Goal: Task Accomplishment & Management: Manage account settings

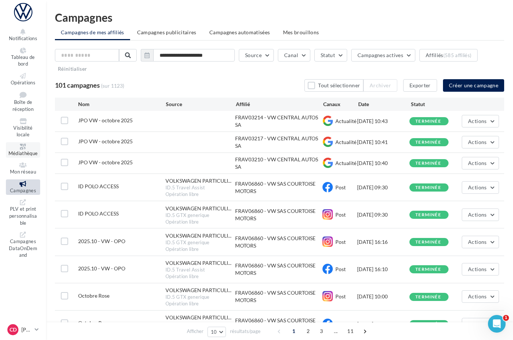
click at [32, 150] on span "Médiathèque" at bounding box center [22, 153] width 29 height 6
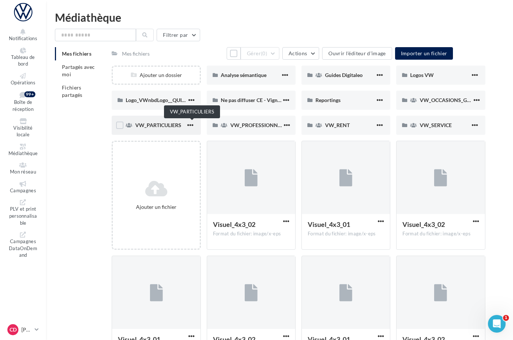
click at [181, 126] on span "VW_PARTICULIERS" at bounding box center [158, 125] width 46 height 6
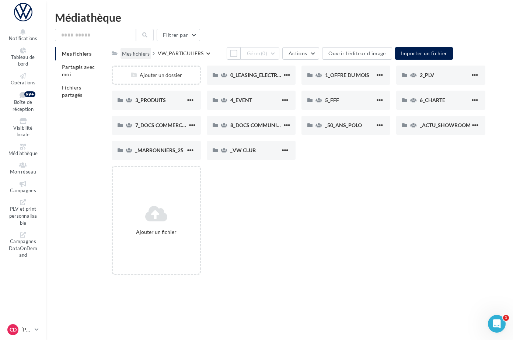
click at [150, 53] on div "Mes fichiers" at bounding box center [136, 53] width 28 height 7
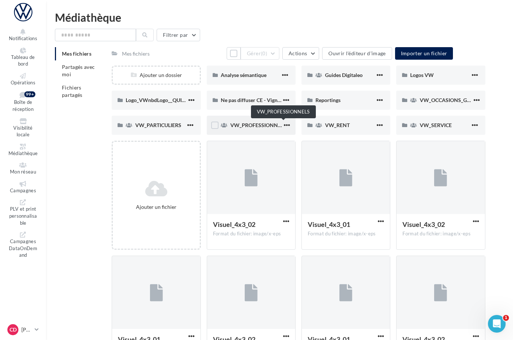
click at [273, 124] on span "VW_PROFESSIONNELS" at bounding box center [258, 125] width 56 height 6
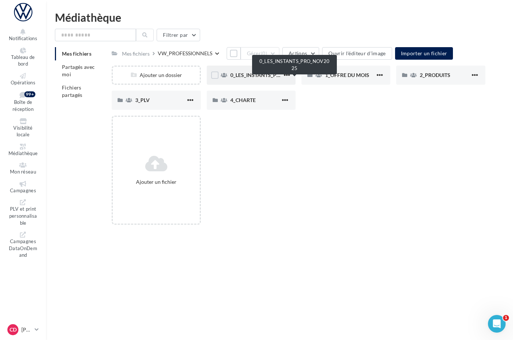
click at [281, 78] on span "0_LES_INSTANTS_PRO_NOV2025" at bounding box center [269, 75] width 79 height 6
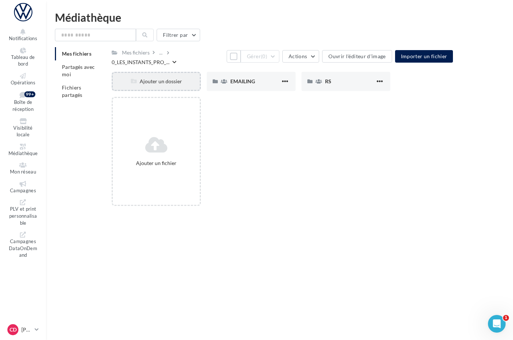
click at [191, 82] on div "Ajouter un dossier" at bounding box center [156, 81] width 87 height 7
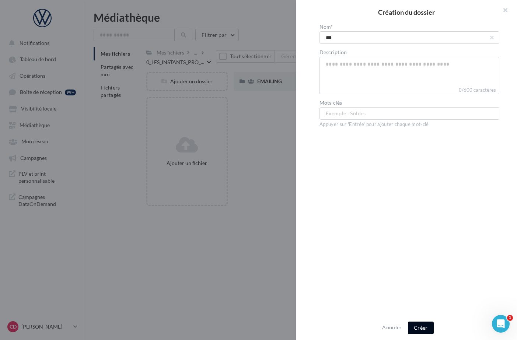
type input "***"
click at [425, 331] on button "Créer" at bounding box center [421, 328] width 26 height 13
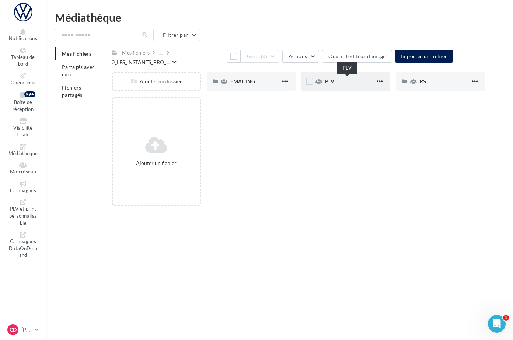
click at [334, 82] on span "PLV" at bounding box center [329, 81] width 9 height 6
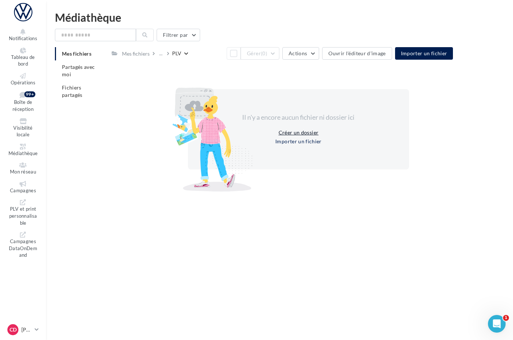
click at [315, 137] on button "Créer un dossier" at bounding box center [299, 132] width 46 height 9
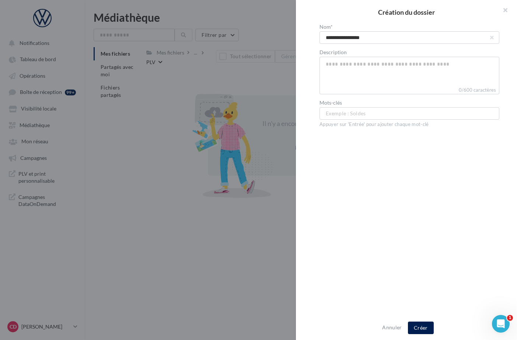
type input "**********"
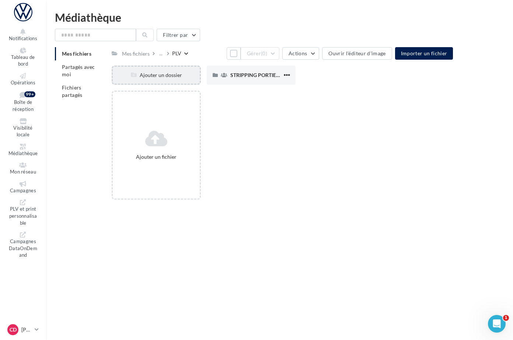
click at [197, 79] on div "Ajouter un dossier" at bounding box center [156, 75] width 87 height 7
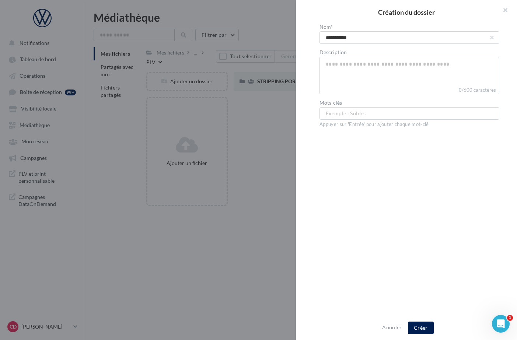
type input "**********"
click at [430, 327] on button "Créer" at bounding box center [421, 328] width 26 height 13
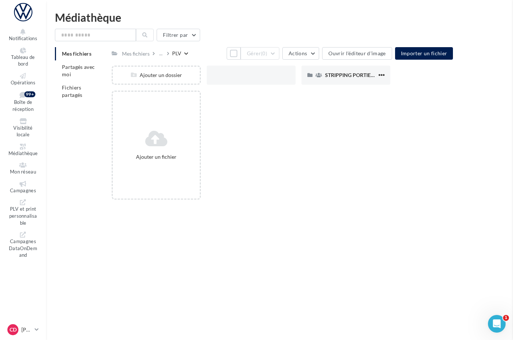
click at [337, 226] on div "Notifications Tableau de bord Opérations Boîte de réception 99+" at bounding box center [256, 182] width 513 height 340
click at [275, 78] on span "STRIPPING PORTIERES" at bounding box center [257, 75] width 55 height 6
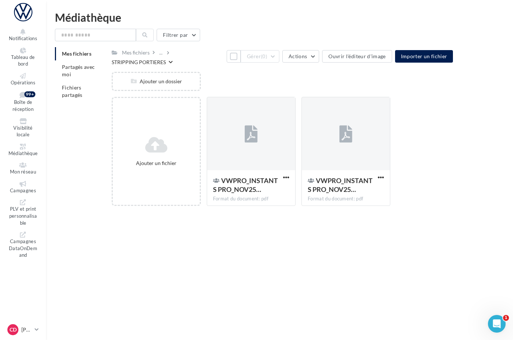
drag, startPoint x: 222, startPoint y: 58, endPoint x: 286, endPoint y: 58, distance: 64.2
click at [227, 58] on button "Tout sélectionner" at bounding box center [234, 56] width 14 height 13
click at [279, 57] on button "Gérer (2)" at bounding box center [260, 56] width 39 height 13
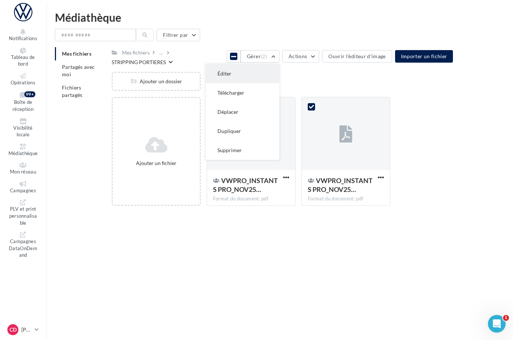
click at [279, 70] on button "Éditer" at bounding box center [243, 73] width 74 height 19
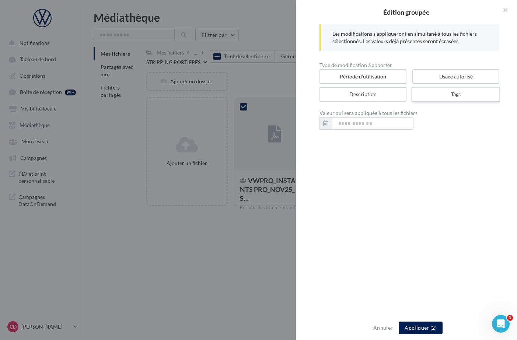
click at [437, 95] on label "Tags" at bounding box center [456, 94] width 89 height 15
click at [385, 120] on input "text" at bounding box center [407, 122] width 160 height 7
type input "******"
type input "**********"
click at [382, 329] on button "Annuler" at bounding box center [383, 328] width 25 height 9
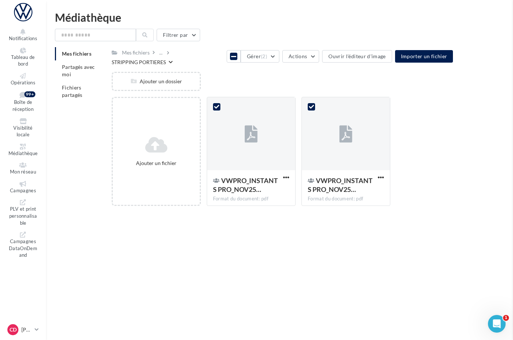
click at [347, 300] on div "Notifications Tableau de bord Opérations Boîte de réception 99+" at bounding box center [256, 182] width 513 height 340
click at [231, 58] on icon at bounding box center [233, 56] width 5 height 6
click at [164, 55] on div "..." at bounding box center [161, 53] width 6 height 10
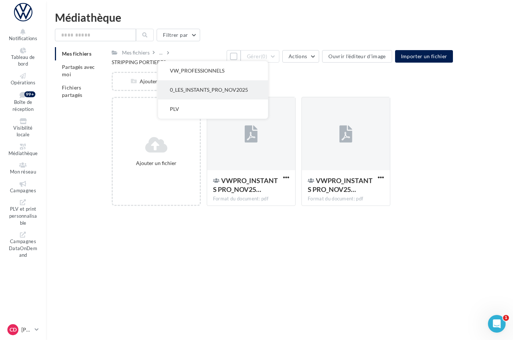
click at [221, 90] on button "0_LES_INSTANTS_PRO_NOV2025" at bounding box center [213, 89] width 110 height 19
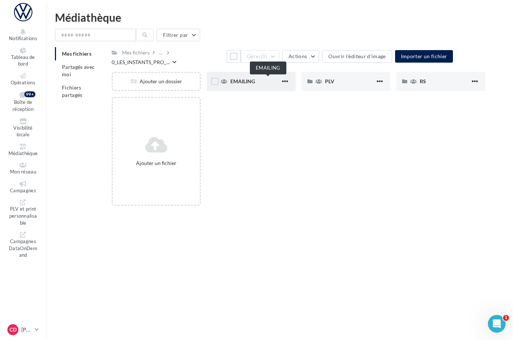
click at [255, 84] on span "EMAILING" at bounding box center [242, 81] width 25 height 6
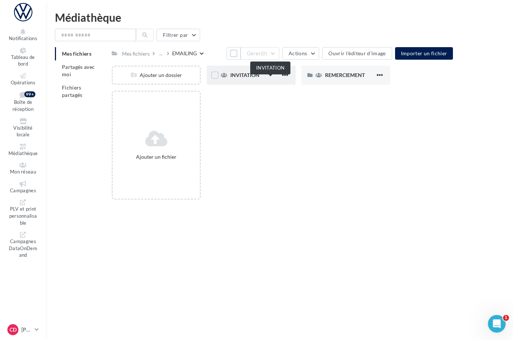
click at [260, 78] on span "INVITATION" at bounding box center [244, 75] width 29 height 6
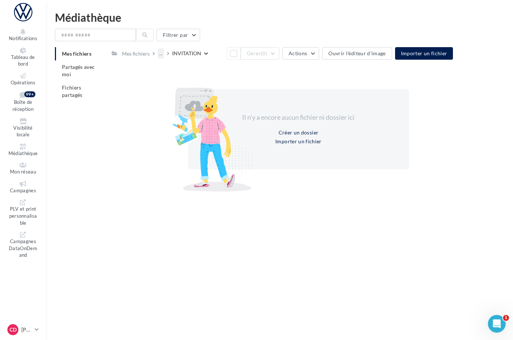
click at [164, 55] on div "..." at bounding box center [161, 53] width 6 height 10
click at [218, 112] on button "EMAILING" at bounding box center [213, 109] width 110 height 19
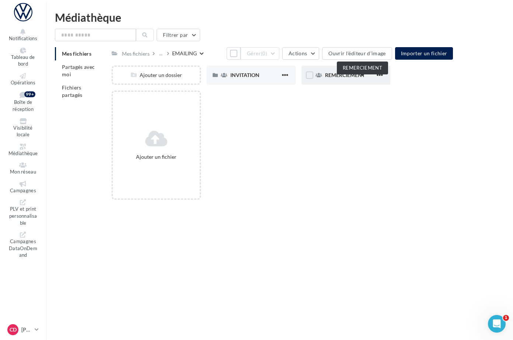
click at [360, 78] on span "REMERCIEMENT" at bounding box center [345, 75] width 40 height 6
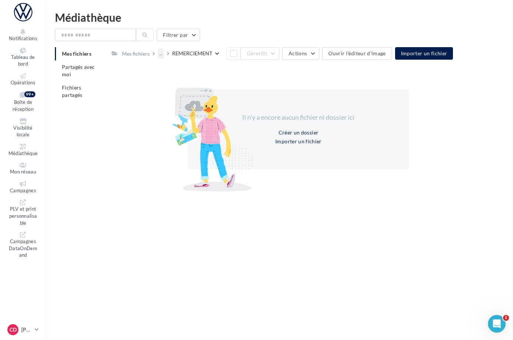
click at [164, 53] on div "..." at bounding box center [161, 53] width 6 height 10
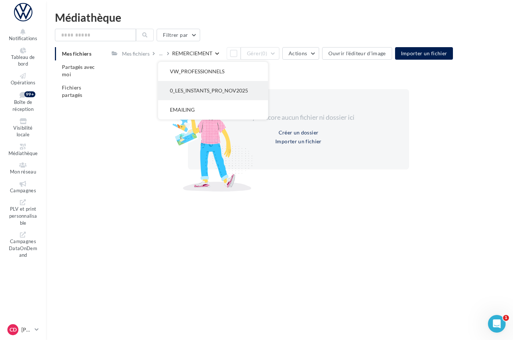
click at [236, 86] on button "0_LES_INSTANTS_PRO_NOV2025" at bounding box center [213, 90] width 110 height 19
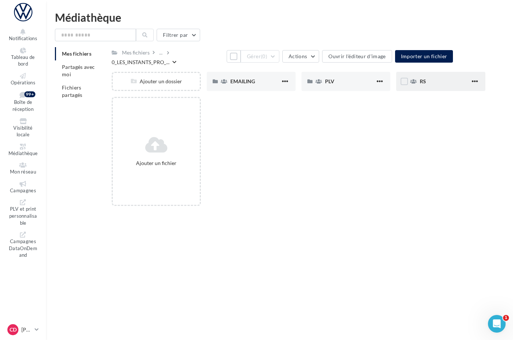
click at [439, 82] on div "RS" at bounding box center [445, 81] width 50 height 7
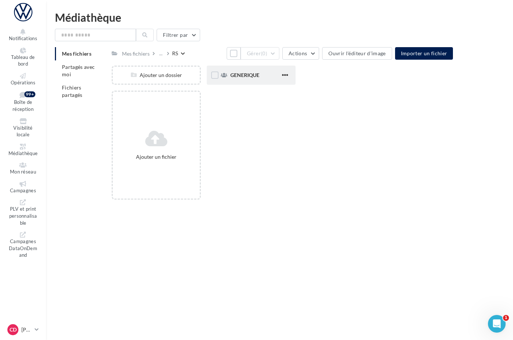
click at [266, 76] on div "GENERIQUE" at bounding box center [251, 75] width 89 height 19
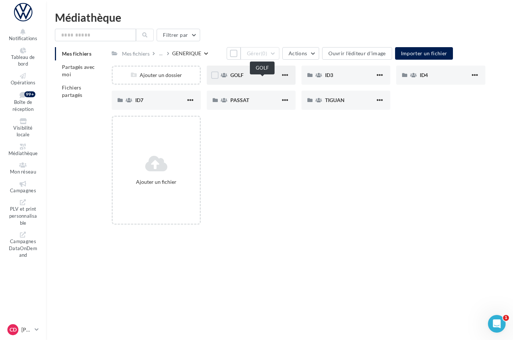
click at [244, 78] on span "GOLF" at bounding box center [236, 75] width 13 height 6
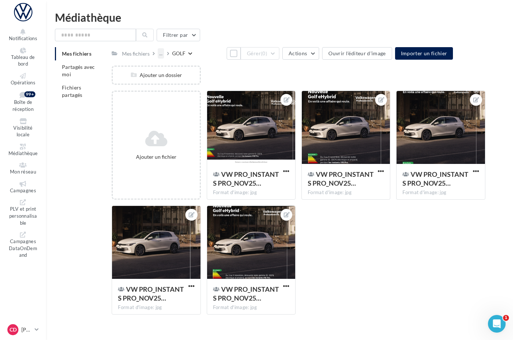
click at [164, 55] on div "..." at bounding box center [161, 53] width 6 height 10
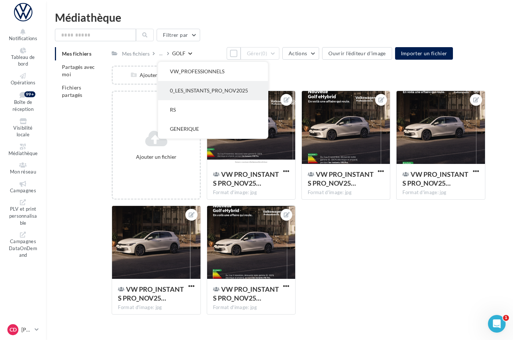
click at [224, 91] on button "0_LES_INSTANTS_PRO_NOV2025" at bounding box center [213, 90] width 110 height 19
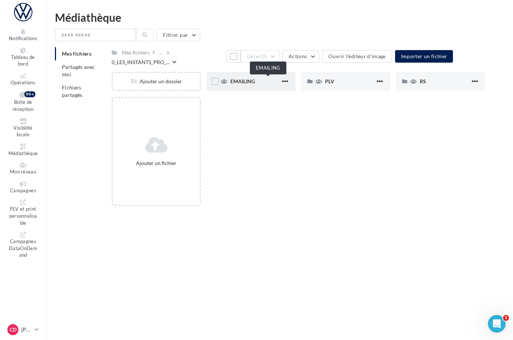
click at [255, 83] on span "EMAILING" at bounding box center [242, 81] width 25 height 6
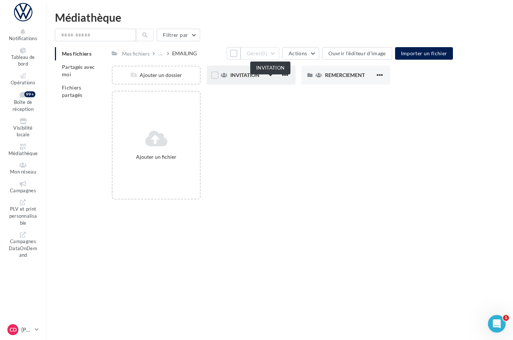
click at [260, 78] on span "INVITATION" at bounding box center [244, 75] width 29 height 6
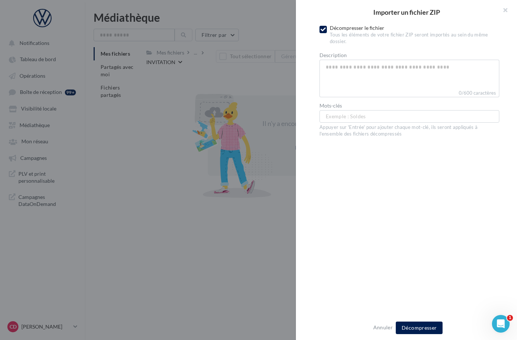
click at [325, 31] on icon at bounding box center [323, 29] width 5 height 5
click at [347, 115] on span "Exemple : Soldes" at bounding box center [346, 116] width 40 height 8
type input "*"
type input "******"
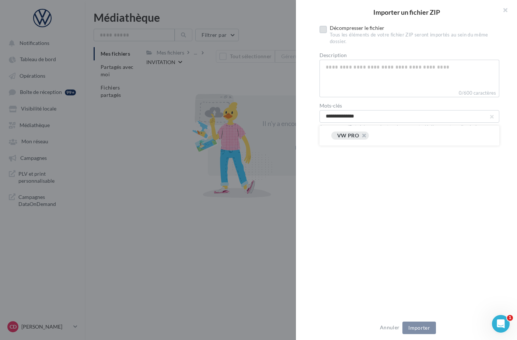
type input "**********"
type input "********"
type input "**********"
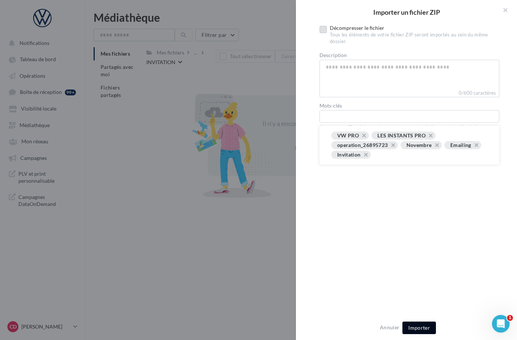
click at [423, 333] on button "Importer" at bounding box center [420, 328] width 34 height 13
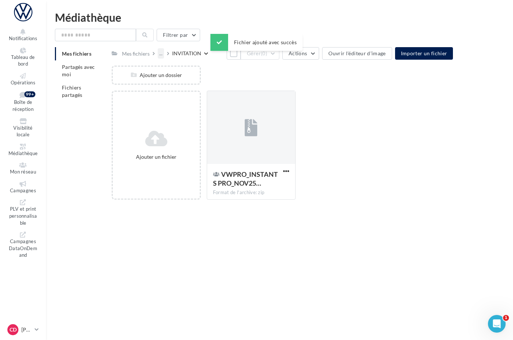
click at [164, 56] on div "..." at bounding box center [161, 53] width 6 height 10
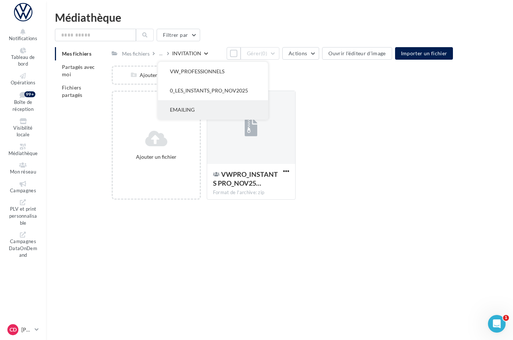
click at [220, 107] on button "EMAILING" at bounding box center [213, 109] width 110 height 19
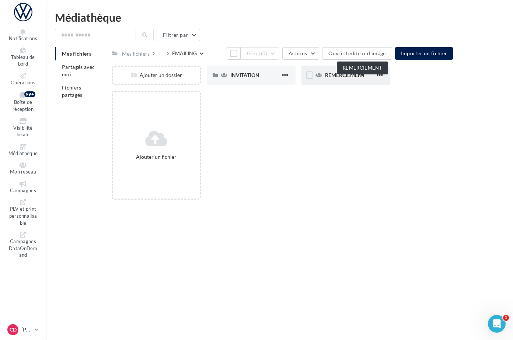
click at [356, 78] on span "REMERCIEMENT" at bounding box center [345, 75] width 40 height 6
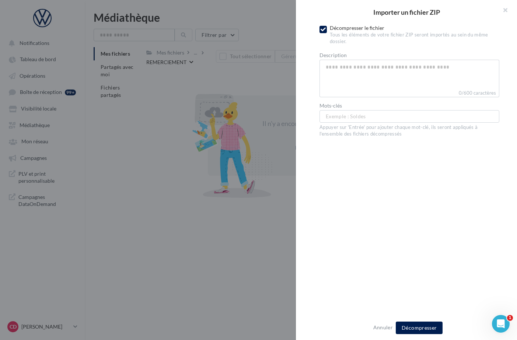
drag, startPoint x: 322, startPoint y: 29, endPoint x: 331, endPoint y: 53, distance: 25.8
click at [322, 29] on icon at bounding box center [323, 29] width 5 height 5
click at [336, 115] on span "Exemple : Soldes" at bounding box center [346, 116] width 40 height 8
type input "******"
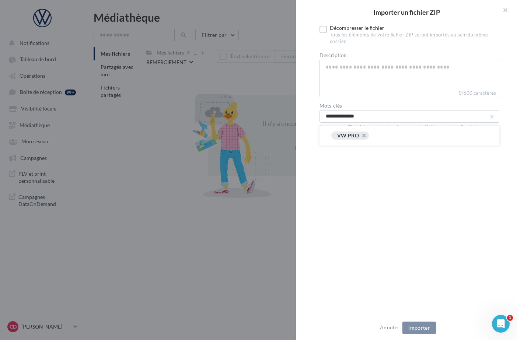
type input "**********"
type input "********"
type input "**********"
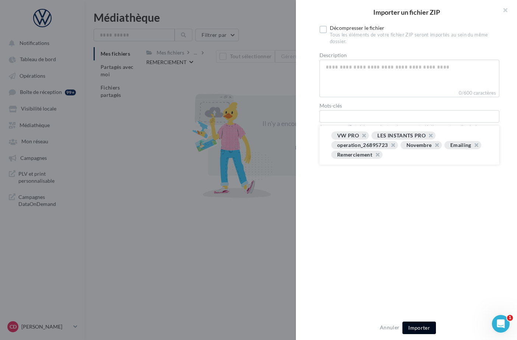
click at [422, 326] on span "Importer" at bounding box center [420, 328] width 22 height 6
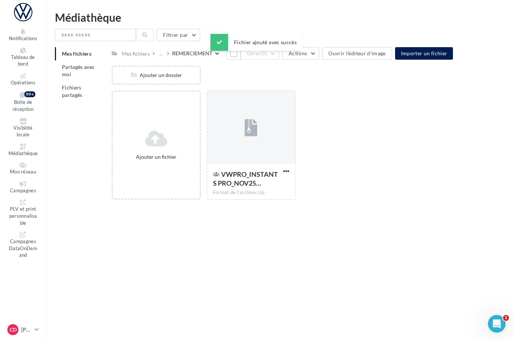
click at [172, 55] on div "..." at bounding box center [165, 53] width 14 height 10
click at [167, 55] on div "..." at bounding box center [162, 53] width 9 height 10
drag, startPoint x: 192, startPoint y: 53, endPoint x: 193, endPoint y: 58, distance: 5.0
click at [164, 54] on div "..." at bounding box center [161, 53] width 6 height 10
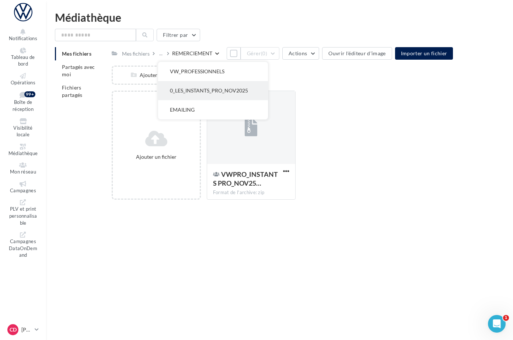
click at [238, 88] on button "0_LES_INSTANTS_PRO_NOV2025" at bounding box center [213, 90] width 110 height 19
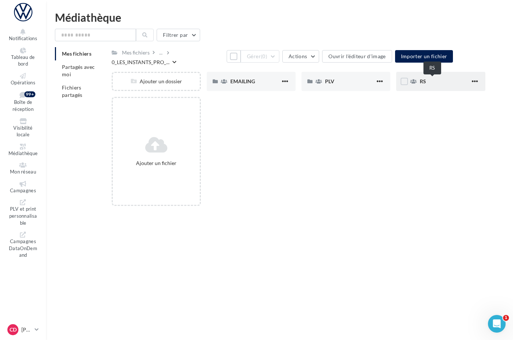
click at [426, 82] on span "RS" at bounding box center [423, 81] width 6 height 6
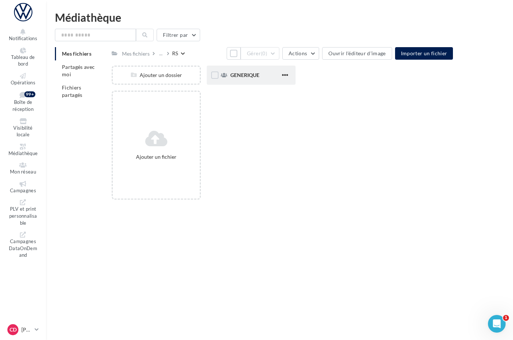
click at [273, 77] on div "GENERIQUE" at bounding box center [251, 75] width 89 height 19
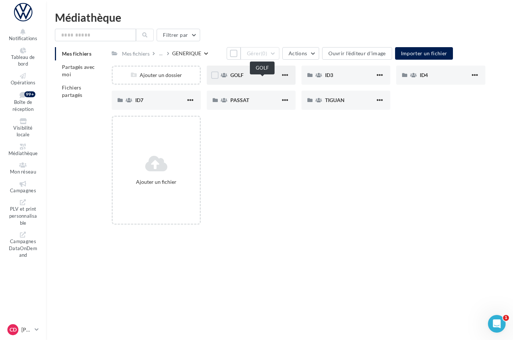
click at [244, 78] on span "GOLF" at bounding box center [236, 75] width 13 height 6
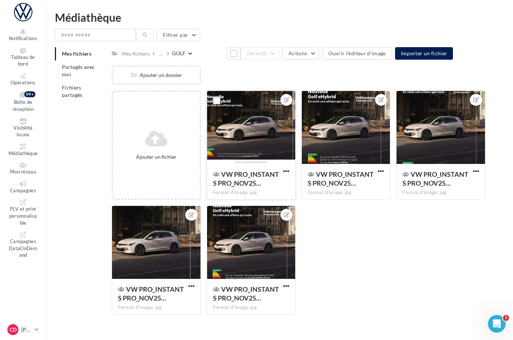
click at [276, 117] on div at bounding box center [251, 128] width 88 height 74
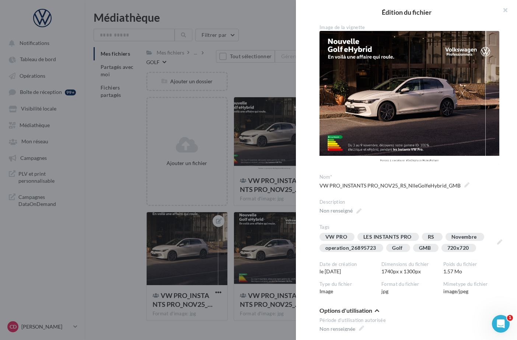
click at [247, 212] on div at bounding box center [258, 170] width 517 height 340
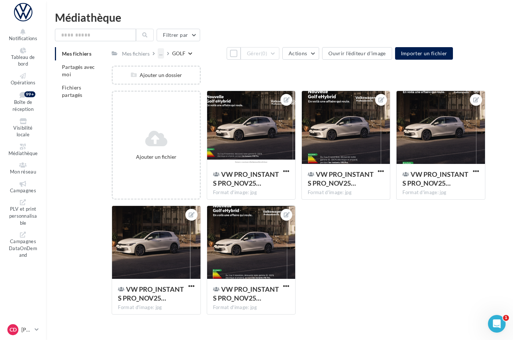
click at [164, 54] on div "..." at bounding box center [161, 53] width 6 height 10
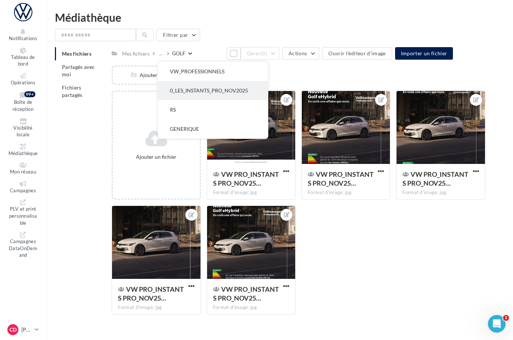
click at [234, 87] on button "0_LES_INSTANTS_PRO_NOV2025" at bounding box center [213, 90] width 110 height 19
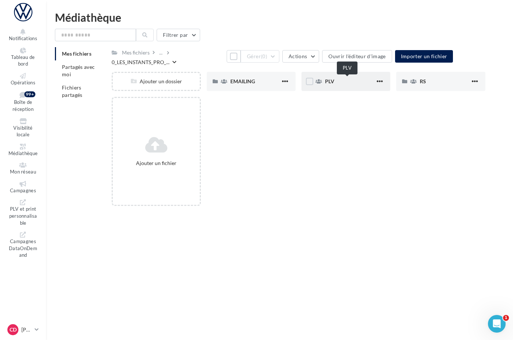
click at [334, 83] on span "PLV" at bounding box center [329, 81] width 9 height 6
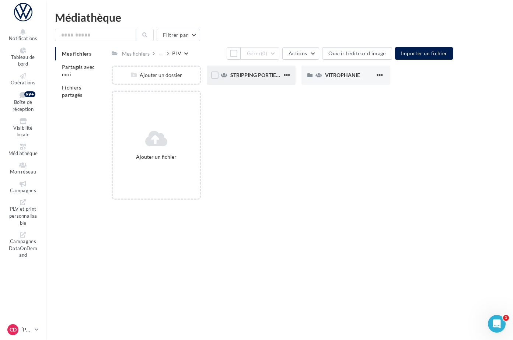
click at [270, 76] on div "STRIPPING PORTIERES" at bounding box center [251, 75] width 89 height 19
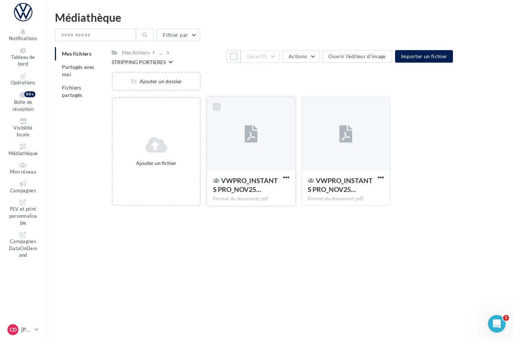
click at [220, 106] on label at bounding box center [216, 106] width 7 height 7
click at [315, 106] on label at bounding box center [311, 106] width 7 height 7
click at [279, 59] on button "Gérer (2)" at bounding box center [260, 56] width 39 height 13
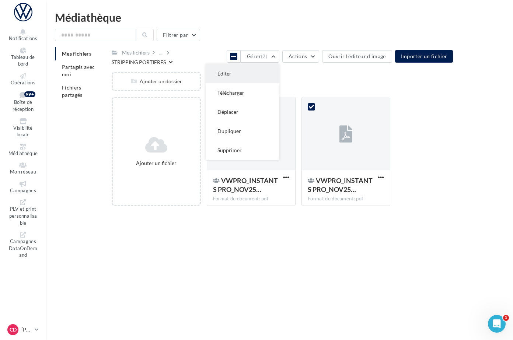
click at [279, 75] on button "Éditer" at bounding box center [243, 73] width 74 height 19
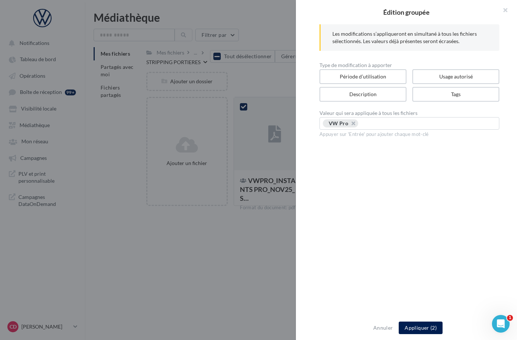
click at [365, 123] on input "text" at bounding box center [427, 123] width 129 height 7
type input "******"
type input "**********"
paste input "**********"
type input "**********"
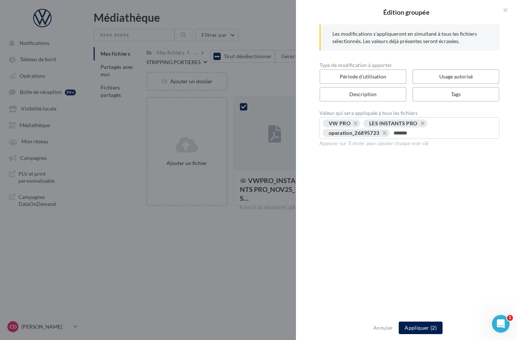
type input "********"
type input "**********"
click at [414, 328] on button "Appliquer (2)" at bounding box center [421, 328] width 44 height 13
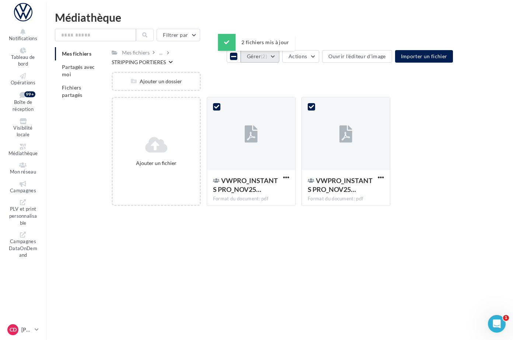
click at [279, 57] on button "Gérer (2)" at bounding box center [260, 56] width 39 height 13
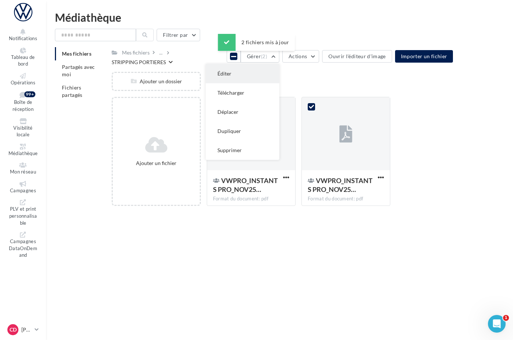
click at [279, 73] on button "Éditer" at bounding box center [243, 73] width 74 height 19
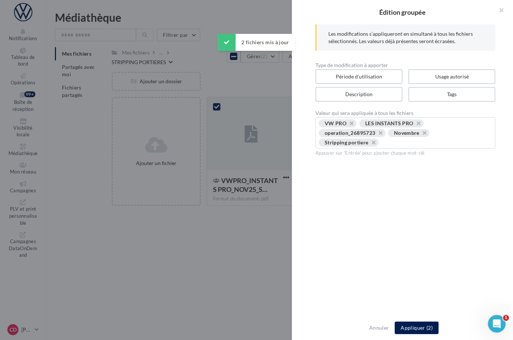
click at [271, 80] on div at bounding box center [256, 170] width 513 height 340
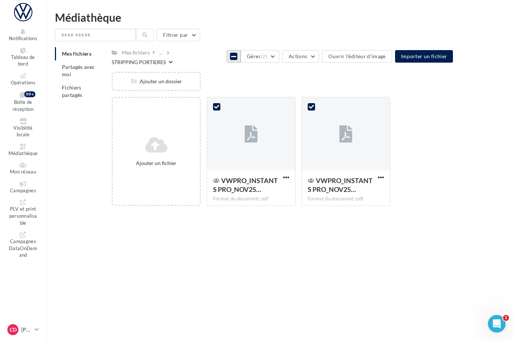
click at [231, 57] on icon at bounding box center [233, 56] width 5 height 6
drag, startPoint x: 276, startPoint y: 84, endPoint x: 268, endPoint y: 100, distance: 18.0
click at [276, 84] on div "Ajouter un dossier" at bounding box center [301, 84] width 379 height 25
click at [258, 107] on div at bounding box center [251, 134] width 88 height 74
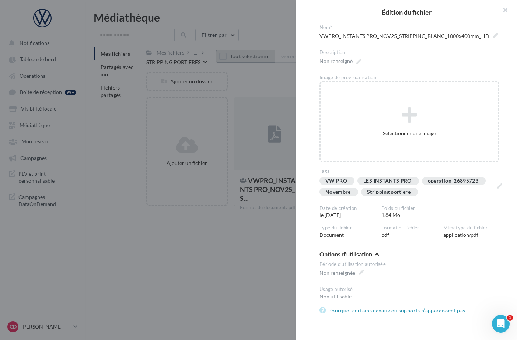
click at [247, 75] on div at bounding box center [258, 170] width 517 height 340
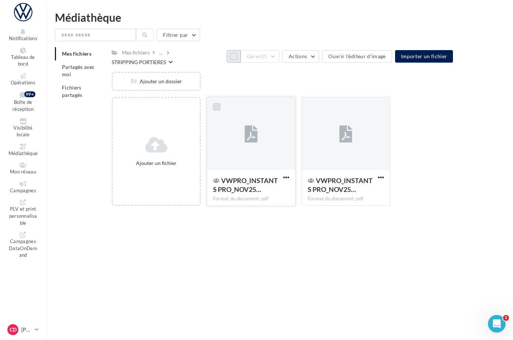
click at [220, 106] on label at bounding box center [216, 106] width 7 height 7
click at [315, 108] on label at bounding box center [311, 106] width 7 height 7
click at [279, 58] on button "Gérer (2)" at bounding box center [260, 56] width 39 height 13
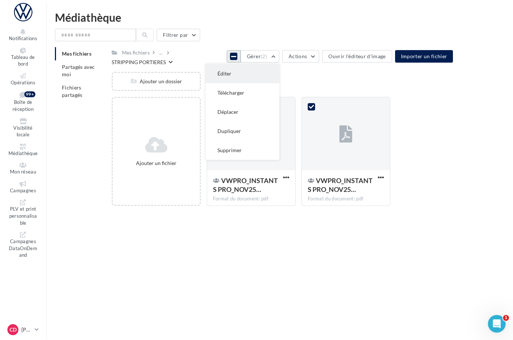
click at [279, 72] on button "Éditer" at bounding box center [243, 73] width 74 height 19
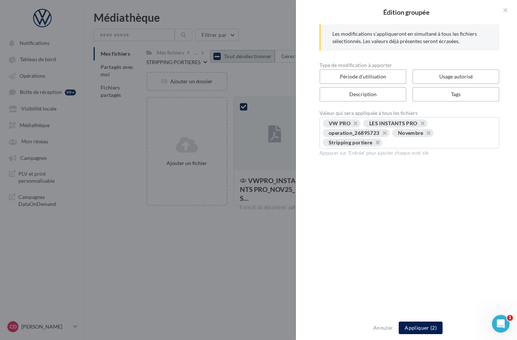
click at [271, 76] on div at bounding box center [258, 170] width 517 height 340
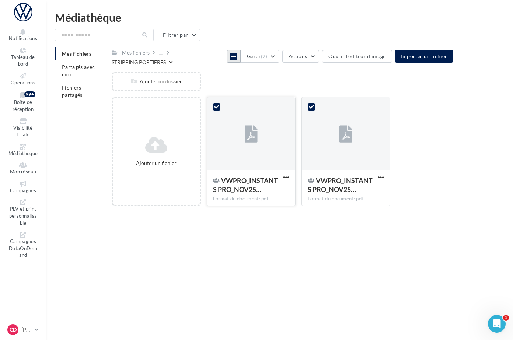
click at [219, 106] on icon at bounding box center [216, 106] width 5 height 5
click at [227, 60] on button "Tout désélectionner" at bounding box center [234, 56] width 14 height 13
click at [264, 110] on div at bounding box center [251, 134] width 88 height 74
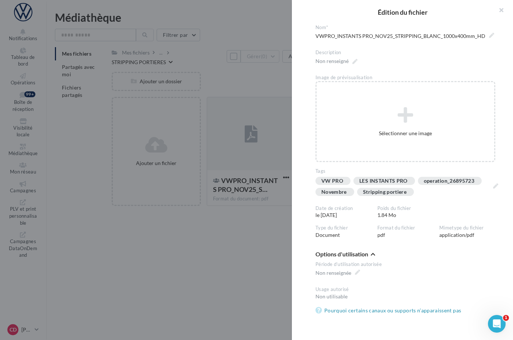
click at [239, 81] on div at bounding box center [256, 170] width 513 height 340
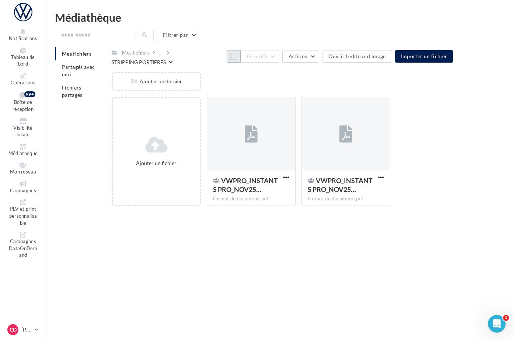
click at [227, 58] on button "Tout sélectionner" at bounding box center [234, 56] width 14 height 13
click at [279, 59] on button "Gérer (2)" at bounding box center [260, 56] width 39 height 13
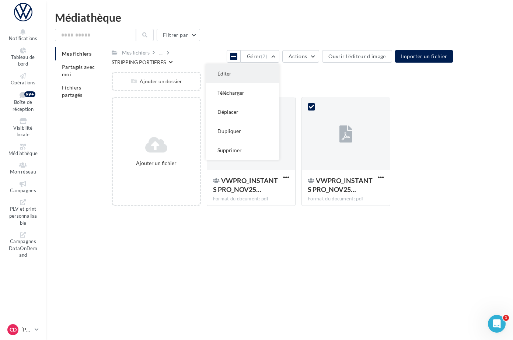
click at [267, 77] on button "Éditer" at bounding box center [243, 73] width 74 height 19
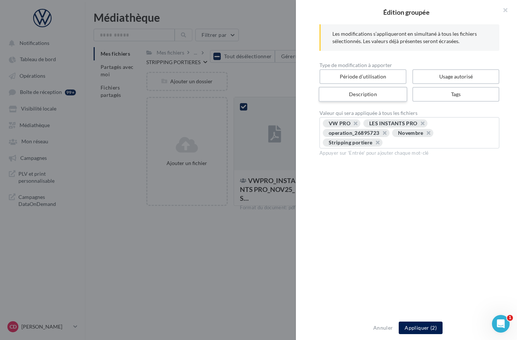
click at [334, 99] on label "Description" at bounding box center [363, 94] width 89 height 15
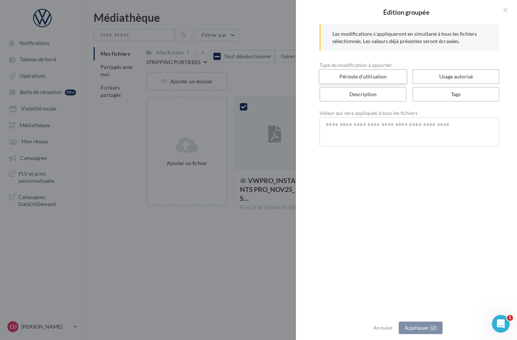
click at [344, 79] on label "Période d’utilisation" at bounding box center [363, 76] width 89 height 15
click at [326, 125] on icon "button" at bounding box center [325, 124] width 5 height 6
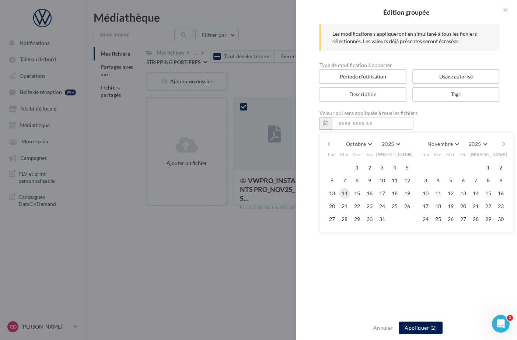
click at [345, 192] on button "14" at bounding box center [344, 193] width 11 height 11
click at [426, 191] on button "10" at bounding box center [425, 193] width 11 height 11
type input "**********"
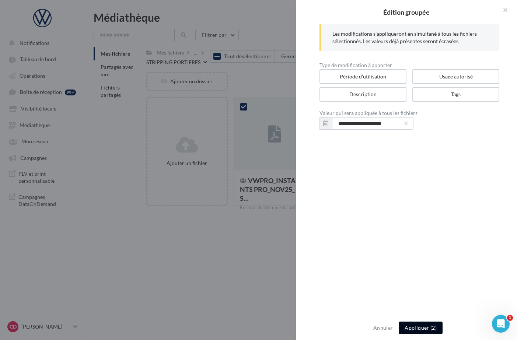
click at [421, 327] on button "Appliquer (2)" at bounding box center [421, 328] width 44 height 13
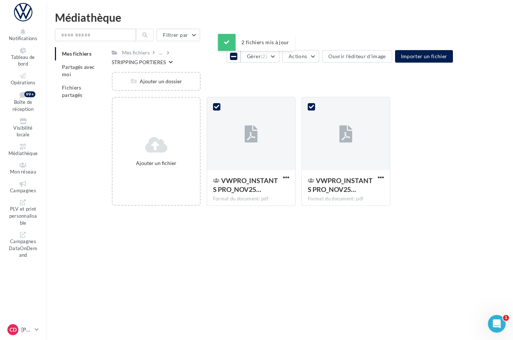
click at [344, 274] on div "Notifications Tableau de bord Opérations Boîte de réception 99+" at bounding box center [256, 182] width 513 height 340
click at [231, 58] on icon at bounding box center [233, 56] width 5 height 6
click at [240, 72] on div "Ajouter un dossier" at bounding box center [301, 84] width 379 height 25
click at [271, 114] on div at bounding box center [251, 134] width 88 height 74
click at [370, 156] on div at bounding box center [346, 134] width 88 height 74
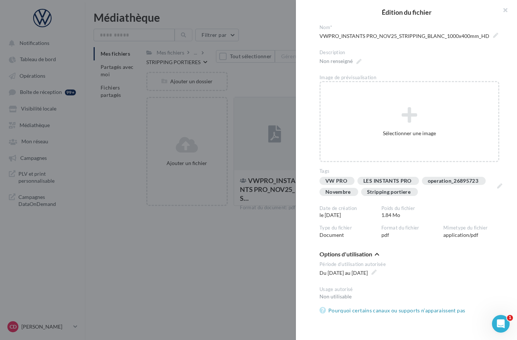
click at [261, 79] on div at bounding box center [258, 170] width 517 height 340
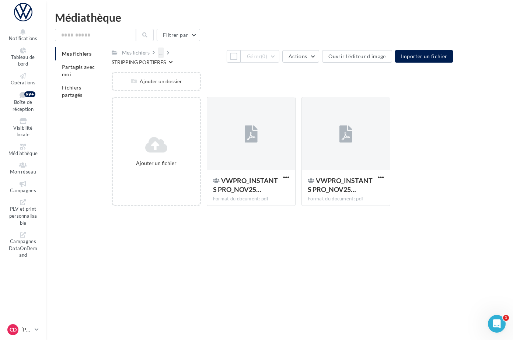
click at [164, 55] on div "..." at bounding box center [161, 53] width 6 height 10
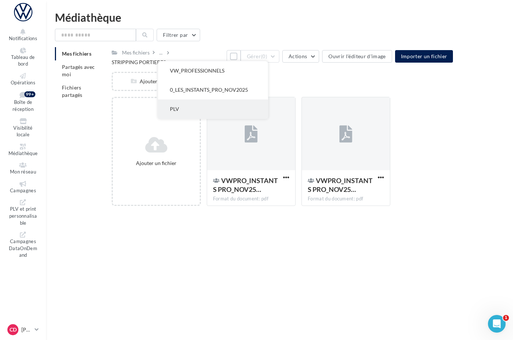
click at [214, 104] on button "PLV" at bounding box center [213, 109] width 110 height 19
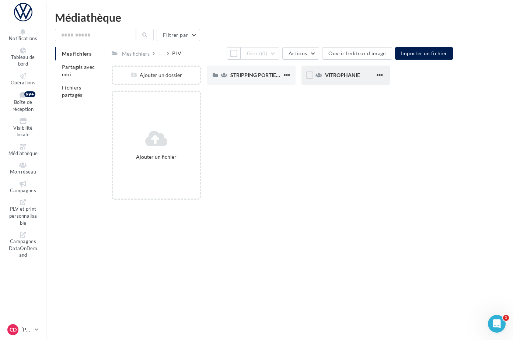
click at [360, 77] on span "VITROPHANIE" at bounding box center [342, 75] width 35 height 6
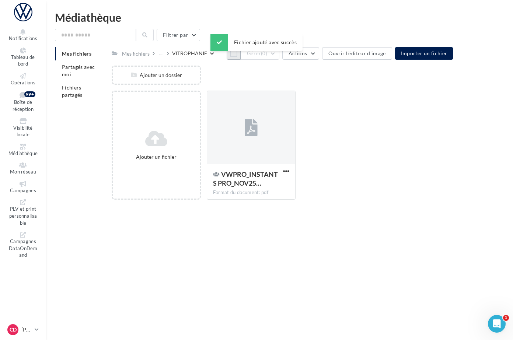
click at [227, 59] on button "Tout sélectionner" at bounding box center [234, 53] width 14 height 13
click at [279, 58] on button "Gérer (1)" at bounding box center [260, 53] width 39 height 13
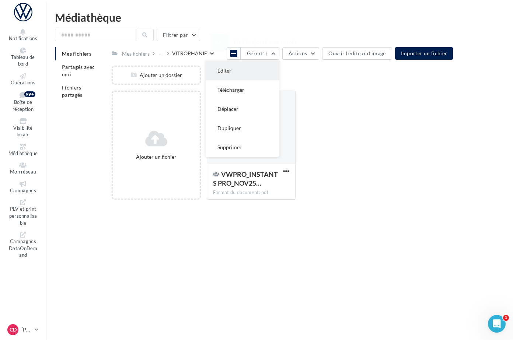
click at [279, 72] on button "Éditer" at bounding box center [243, 70] width 74 height 19
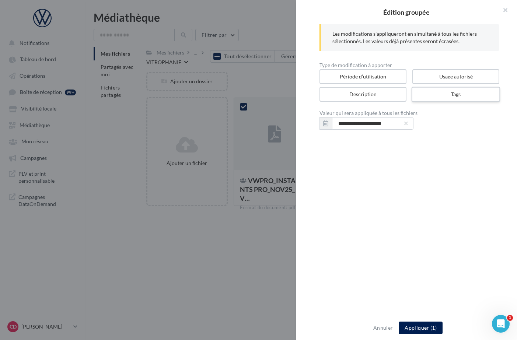
click at [437, 97] on label "Tags" at bounding box center [456, 94] width 89 height 15
click at [390, 124] on input "text" at bounding box center [407, 122] width 160 height 7
type input "*"
type input "******"
type input "**********"
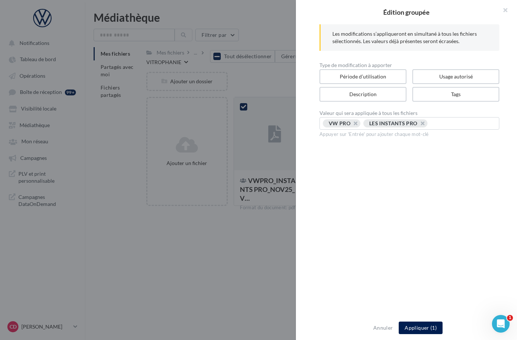
paste input "**********"
type input "**********"
type input "********"
type input "**********"
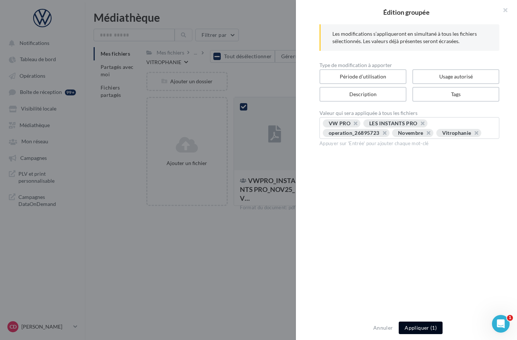
click at [414, 331] on button "Appliquer (1)" at bounding box center [421, 328] width 44 height 13
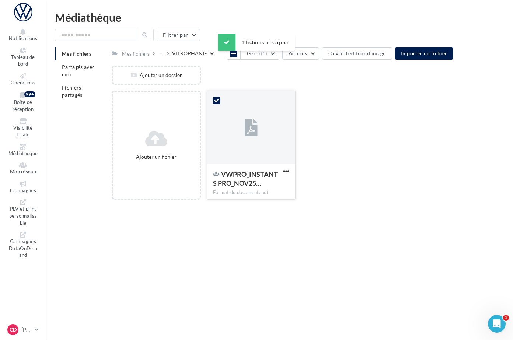
click at [219, 103] on icon at bounding box center [216, 100] width 5 height 5
click at [279, 107] on div at bounding box center [251, 128] width 88 height 74
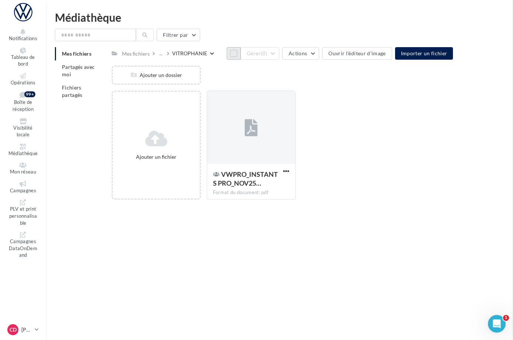
click at [227, 57] on button "Tout sélectionner" at bounding box center [234, 53] width 14 height 13
click at [279, 55] on button "Gérer (1)" at bounding box center [260, 53] width 39 height 13
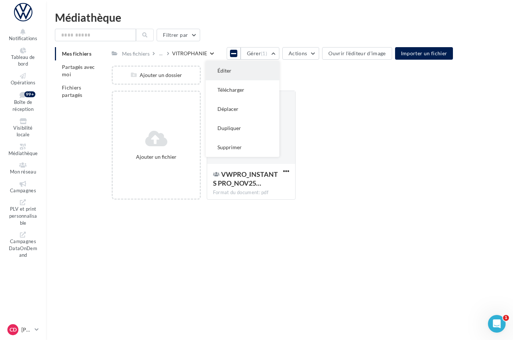
click at [279, 67] on button "Éditer" at bounding box center [243, 70] width 74 height 19
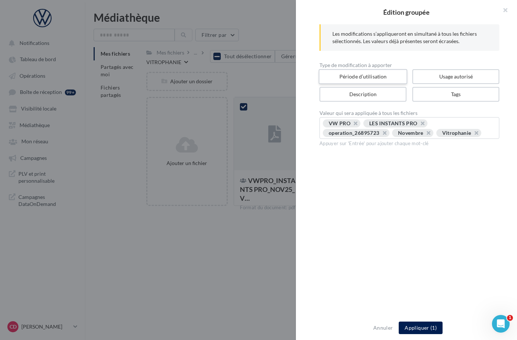
click at [349, 79] on label "Période d’utilisation" at bounding box center [363, 76] width 89 height 15
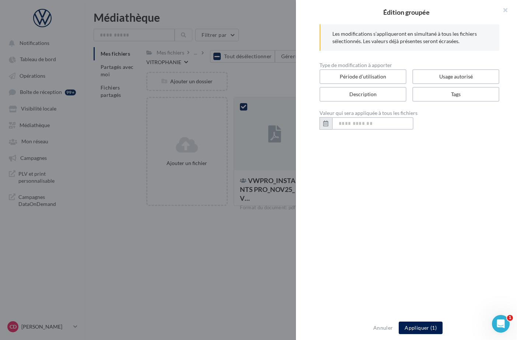
click at [347, 125] on input "text" at bounding box center [372, 123] width 81 height 13
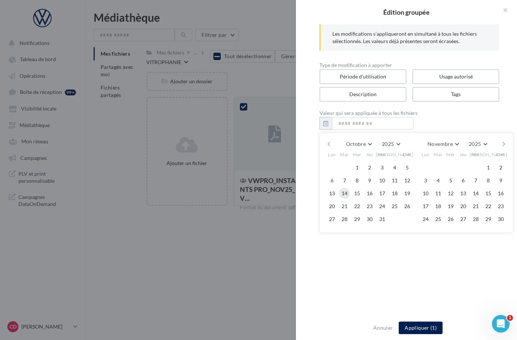
click at [345, 194] on button "14" at bounding box center [344, 193] width 11 height 11
click at [426, 193] on button "10" at bounding box center [425, 193] width 11 height 11
type input "**********"
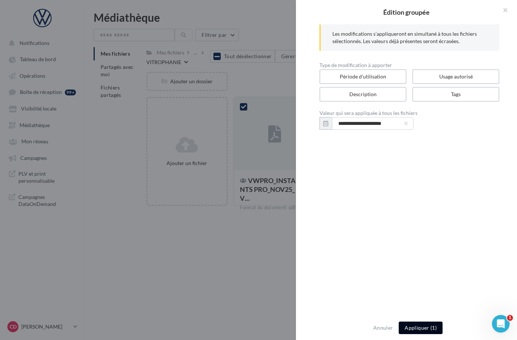
click at [423, 327] on button "Appliquer (1)" at bounding box center [421, 328] width 44 height 13
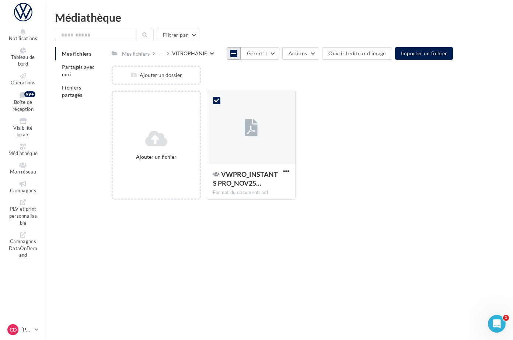
drag, startPoint x: 220, startPoint y: 56, endPoint x: 224, endPoint y: 59, distance: 4.8
click at [231, 56] on icon at bounding box center [233, 54] width 5 height 6
click at [259, 79] on div "Ajouter un dossier" at bounding box center [301, 78] width 379 height 25
